Goal: Task Accomplishment & Management: Manage account settings

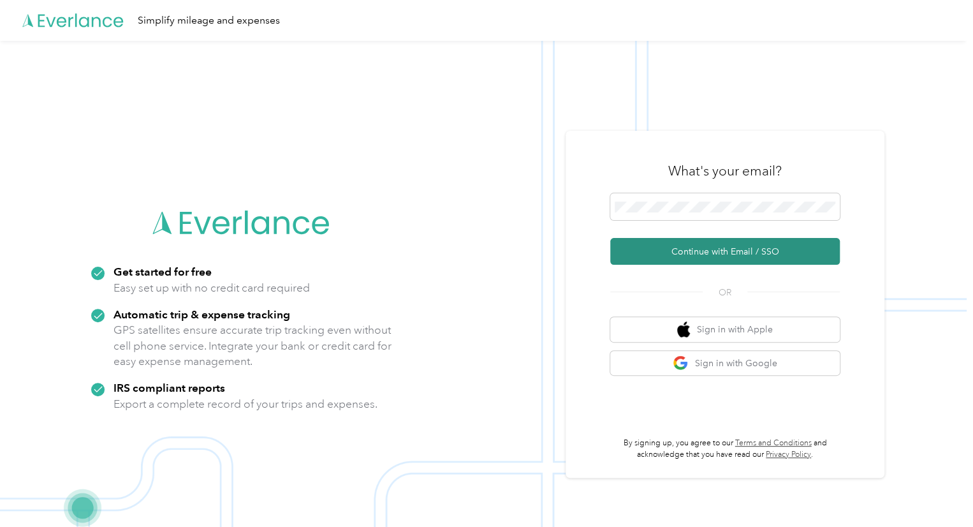
click at [713, 246] on button "Continue with Email / SSO" at bounding box center [725, 251] width 230 height 27
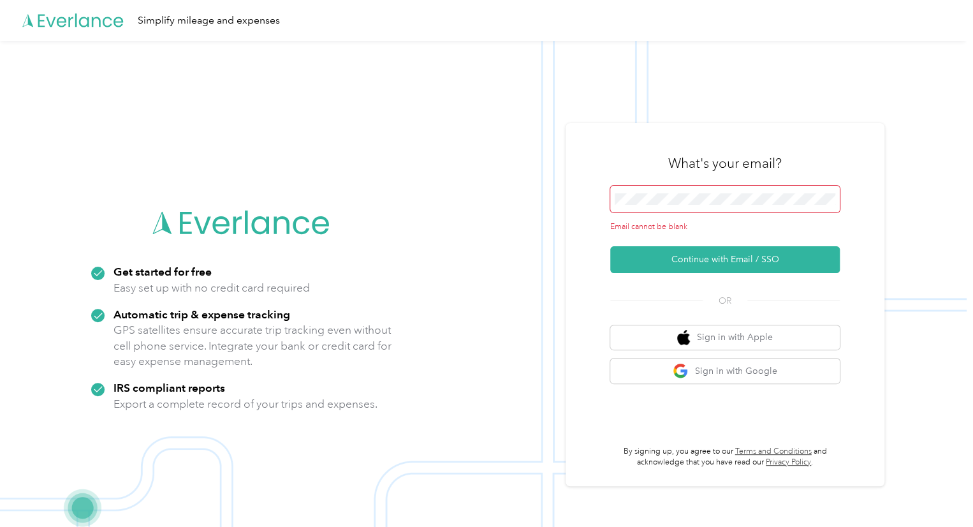
click at [698, 183] on div "What's your email? Email cannot be blank Continue with Email / SSO OR Sign in w…" at bounding box center [725, 304] width 230 height 327
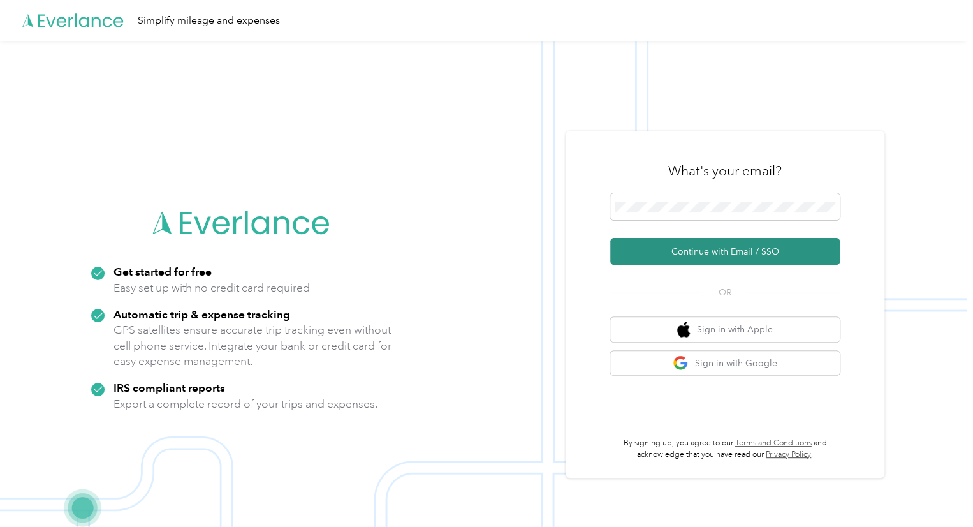
click at [707, 248] on button "Continue with Email / SSO" at bounding box center [725, 251] width 230 height 27
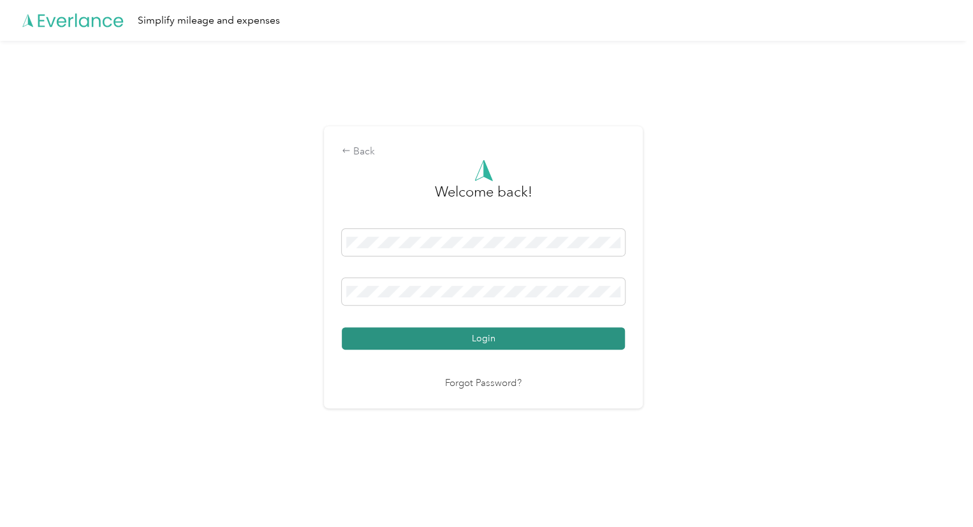
click at [449, 330] on button "Login" at bounding box center [483, 338] width 283 height 22
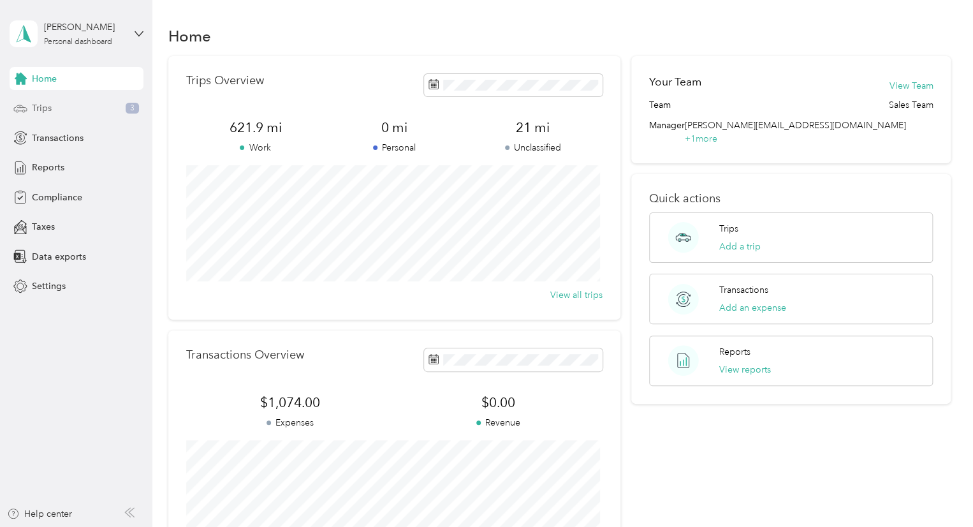
click at [50, 105] on span "Trips" at bounding box center [42, 107] width 20 height 13
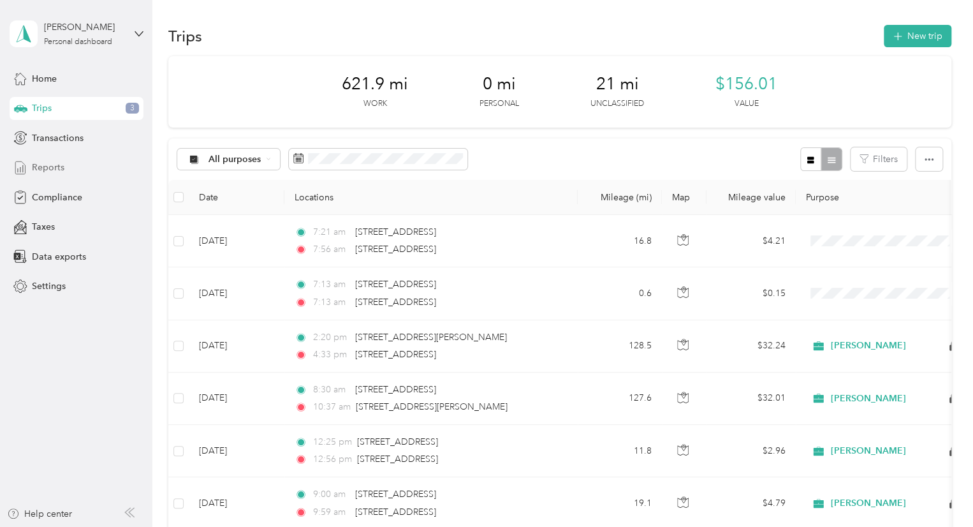
click at [62, 161] on span "Reports" at bounding box center [48, 167] width 33 height 13
